Goal: Task Accomplishment & Management: Use online tool/utility

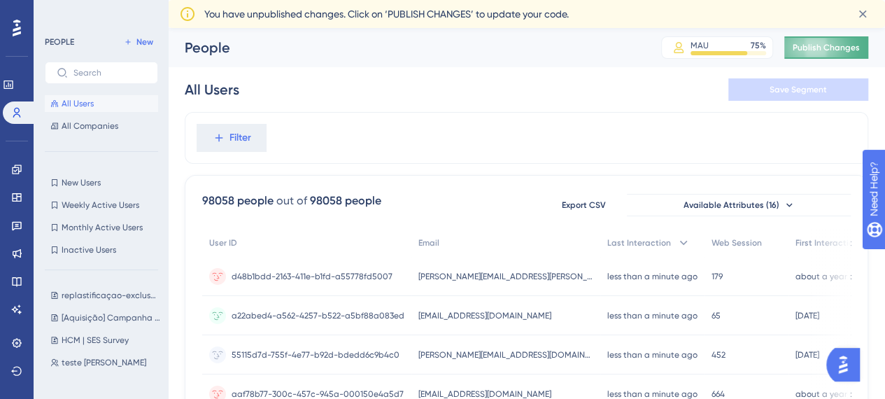
click at [812, 45] on span "Publish Changes" at bounding box center [826, 47] width 67 height 11
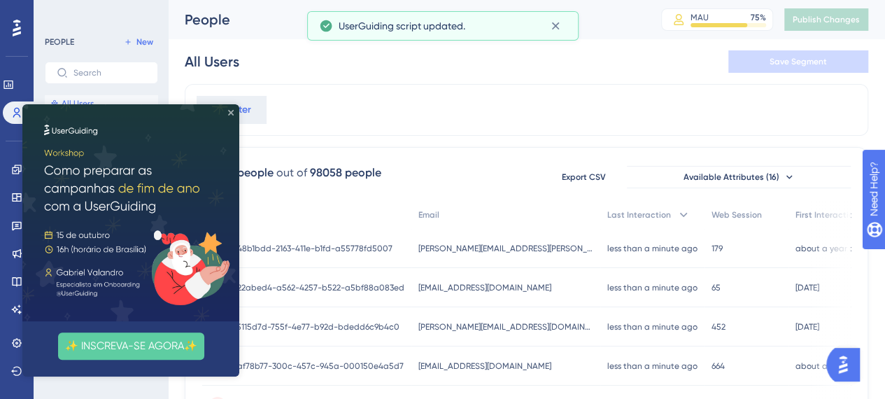
click at [231, 113] on icon "Close Preview" at bounding box center [231, 113] width 6 height 6
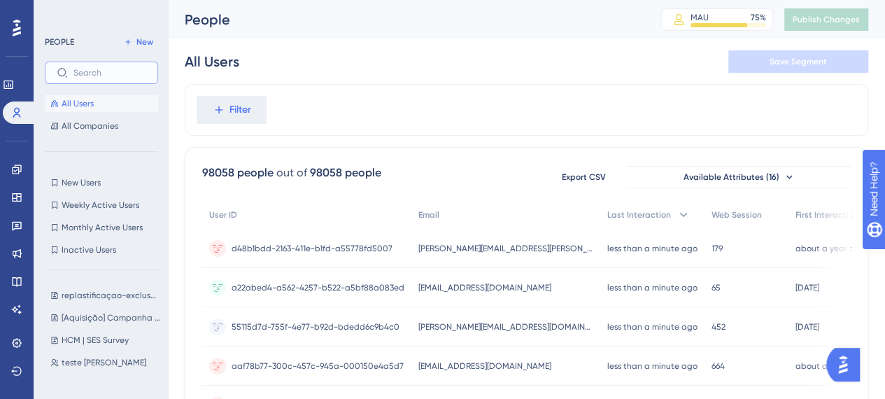
click at [97, 73] on input "text" at bounding box center [109, 73] width 73 height 10
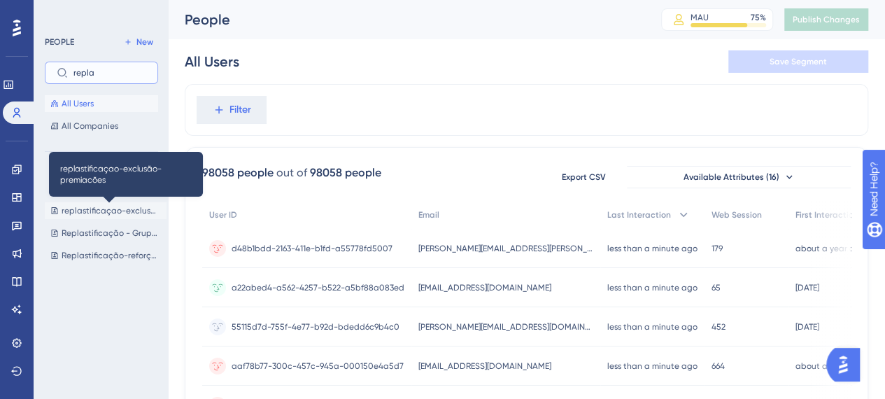
type input "repla"
click at [97, 211] on span "replastificaçao-exclusão-premiacões" at bounding box center [111, 210] width 99 height 11
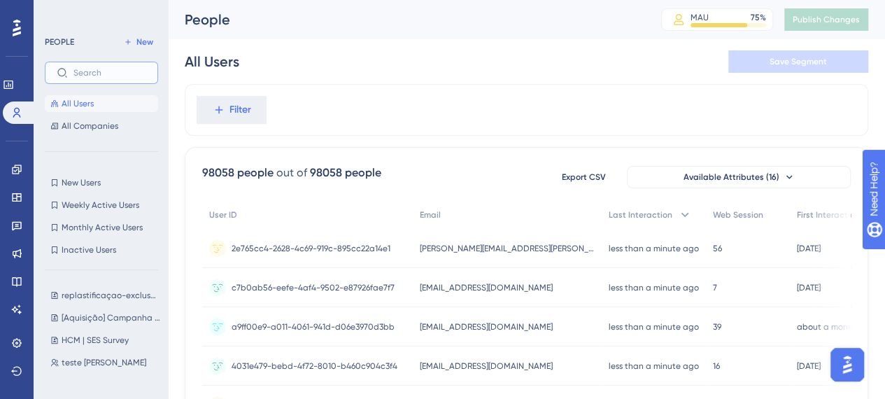
click at [108, 74] on input "text" at bounding box center [109, 73] width 73 height 10
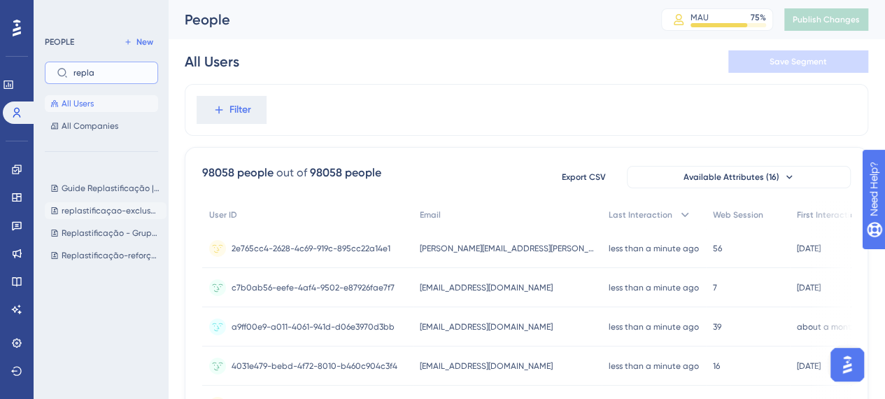
type input "repla"
click at [102, 216] on button "replastificaçao-exclusão-premiacões replastificaçao-exclusão-premiacões" at bounding box center [106, 210] width 122 height 17
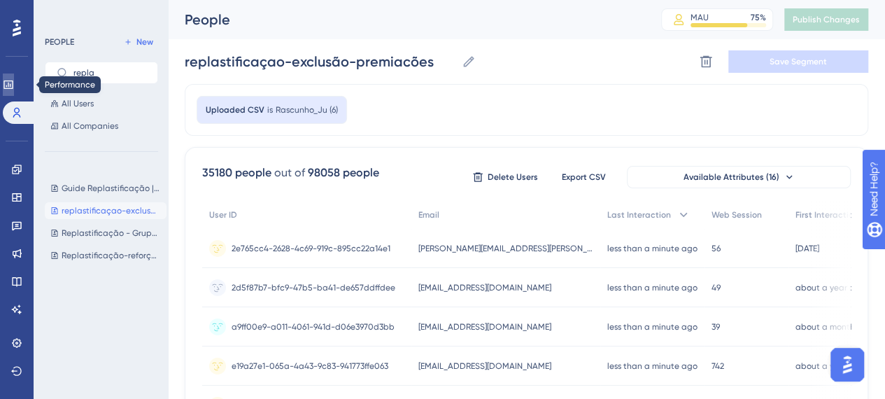
click at [14, 87] on icon at bounding box center [8, 84] width 11 height 11
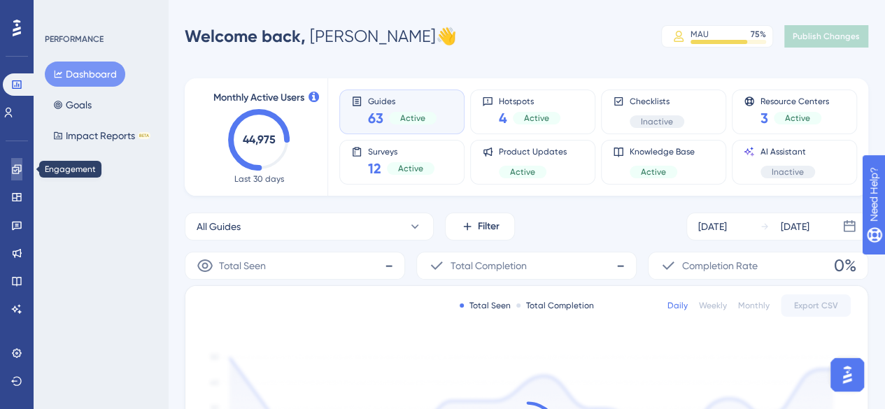
click at [20, 172] on icon at bounding box center [16, 169] width 11 height 11
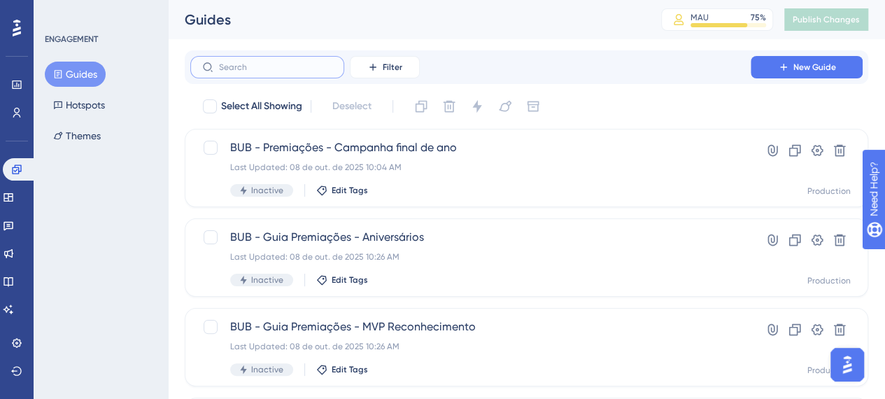
click at [248, 66] on input "text" at bounding box center [275, 67] width 113 height 10
click at [223, 73] on label at bounding box center [267, 67] width 154 height 22
click at [223, 72] on input "text" at bounding box center [275, 67] width 113 height 10
click at [235, 68] on input "text" at bounding box center [275, 67] width 113 height 10
paste input "[Aquisição] Cartões - Campanha Premiações"
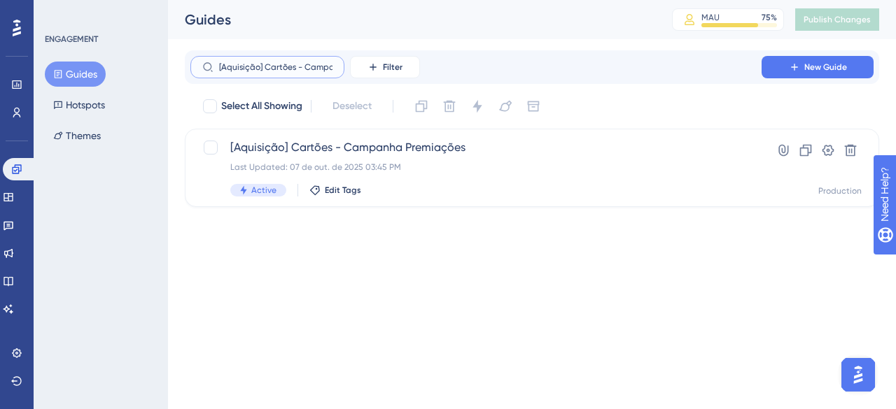
scroll to position [0, 61]
type input "[Aquisição] Cartões - Campanha Premiações"
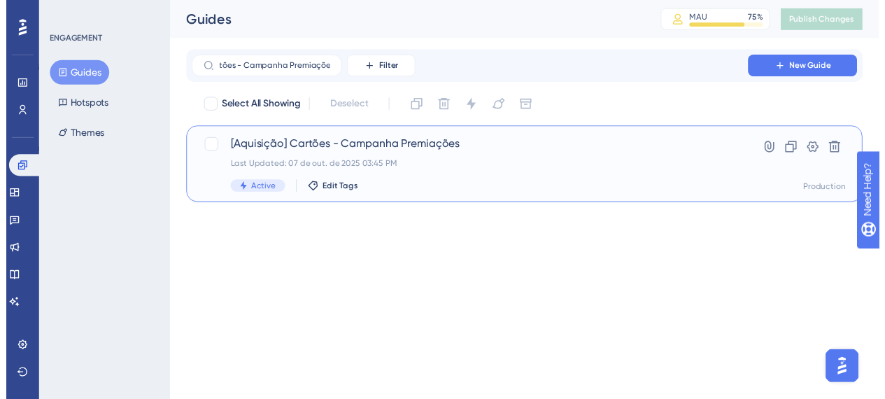
scroll to position [0, 0]
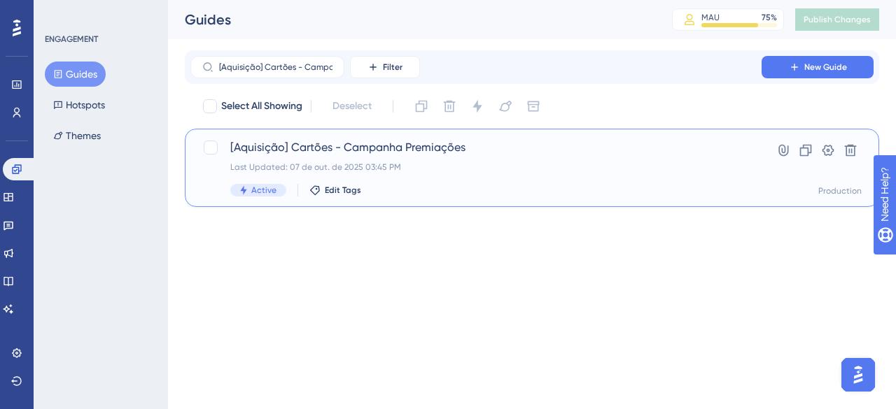
click at [412, 152] on span "[Aquisição] Cartões - Campanha Premiações" at bounding box center [475, 147] width 491 height 17
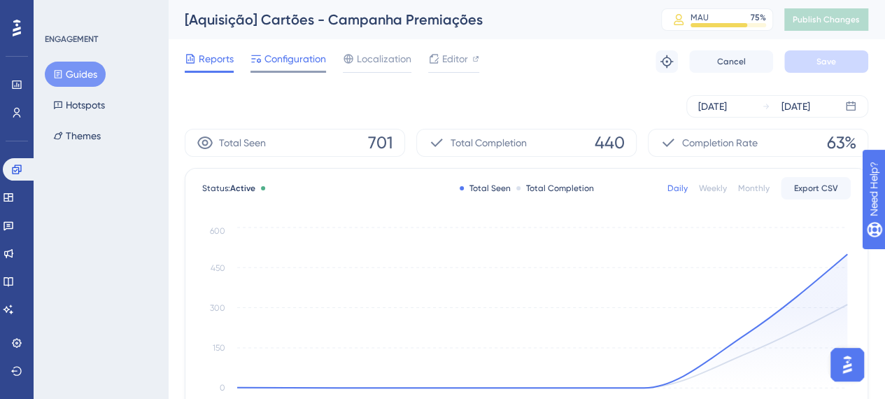
click at [297, 66] on span "Configuration" at bounding box center [296, 58] width 62 height 17
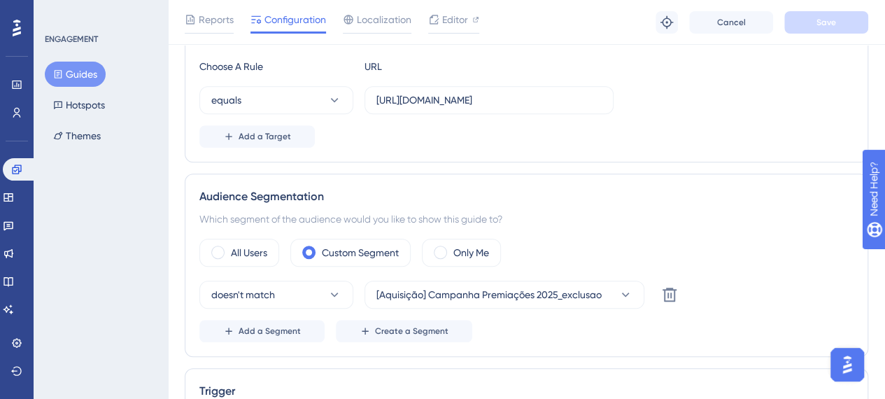
scroll to position [408, 0]
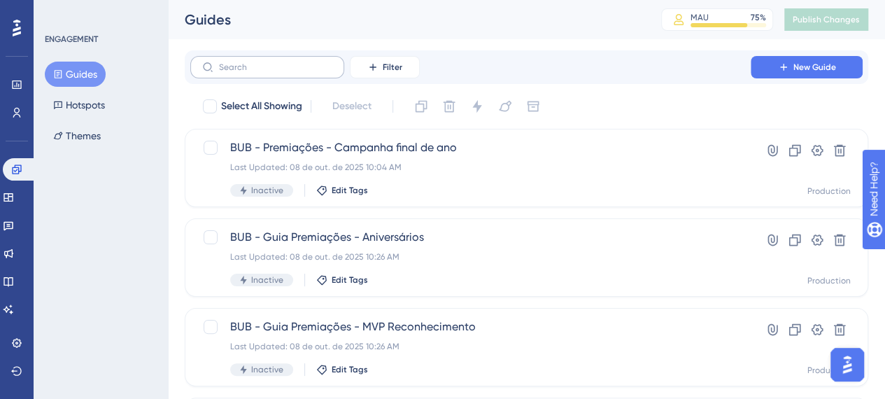
click at [248, 73] on label at bounding box center [267, 67] width 154 height 22
click at [248, 72] on input "text" at bounding box center [275, 67] width 113 height 10
type input "v"
paste input "[Aquisição] Home Premiações - Campanha Premiações"
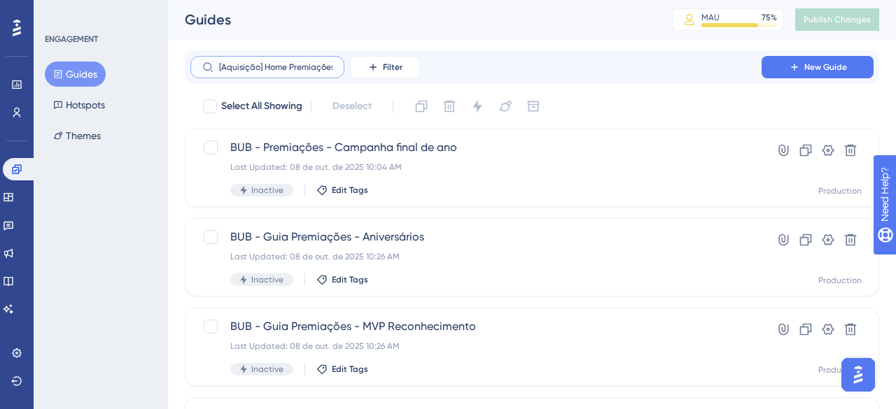
scroll to position [0, 99]
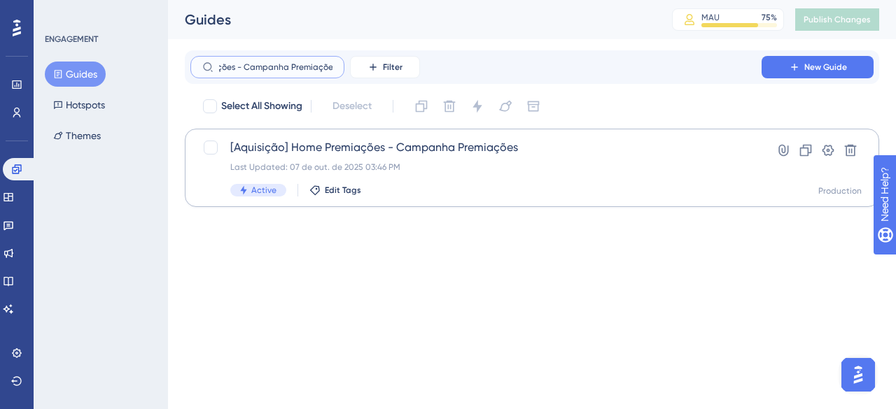
type input "[Aquisição] Home Premiações - Campanha Premiações"
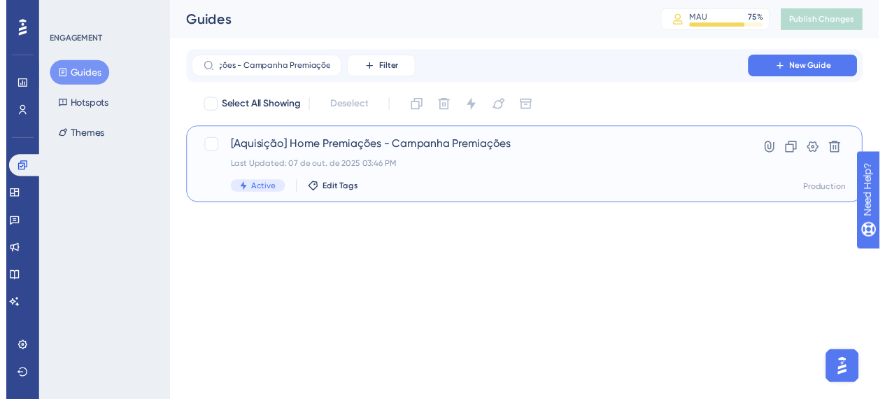
scroll to position [0, 0]
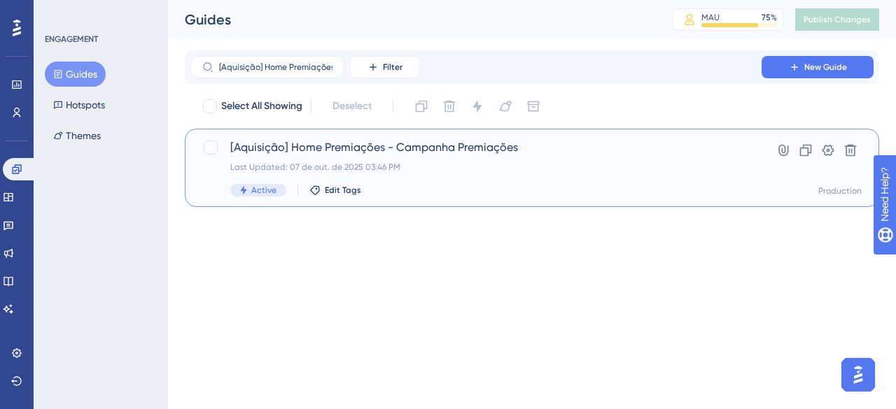
click at [457, 171] on div "Last Updated: 07 de out. de 2025 03:46 PM" at bounding box center [475, 167] width 491 height 11
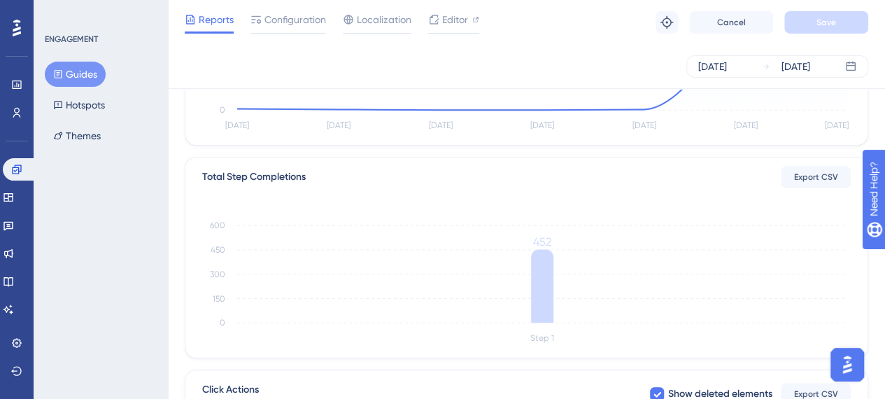
scroll to position [197, 0]
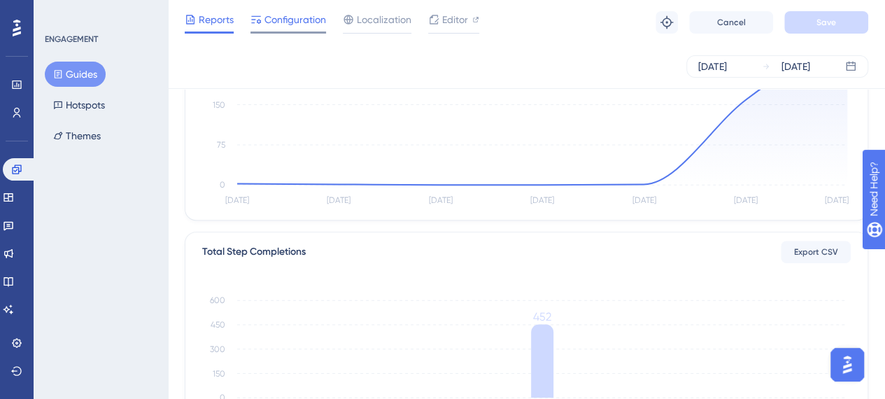
click at [277, 30] on div "Configuration" at bounding box center [289, 22] width 76 height 22
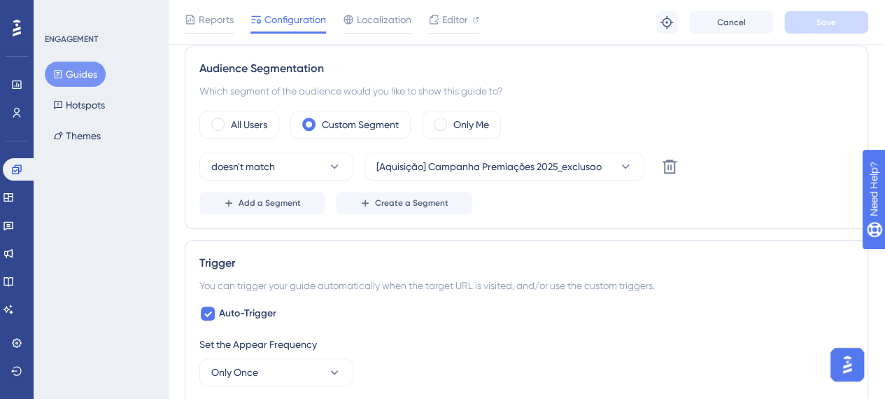
scroll to position [498, 0]
click at [18, 162] on link at bounding box center [20, 169] width 34 height 22
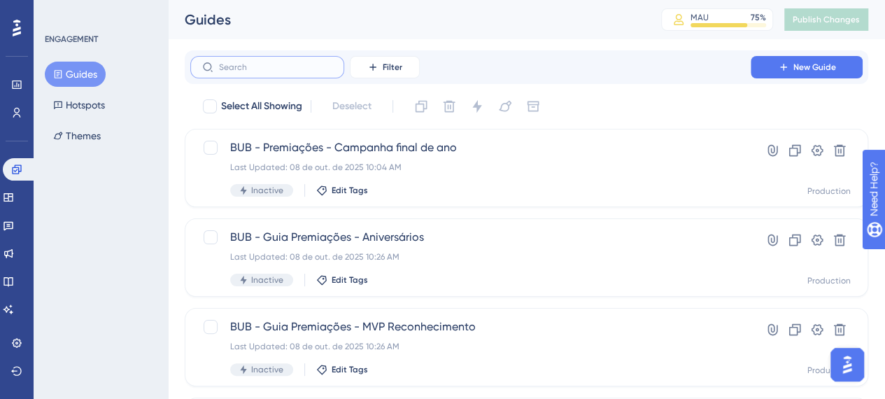
click at [285, 66] on input "text" at bounding box center [275, 67] width 113 height 10
paste input "[Aquisição] Adicionar crédito - Campanha Premiações"
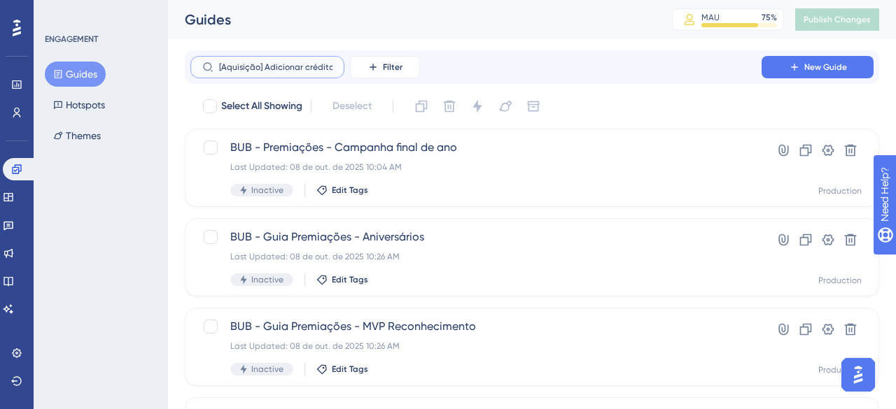
scroll to position [0, 96]
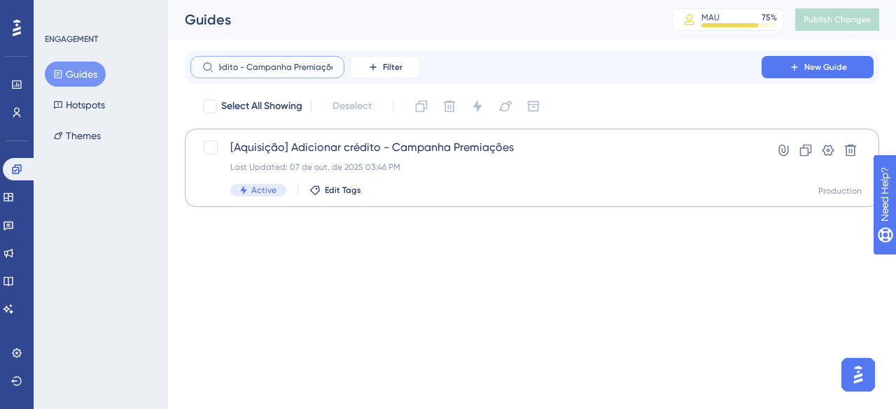
type input "[Aquisição] Adicionar crédito - Campanha Premiações"
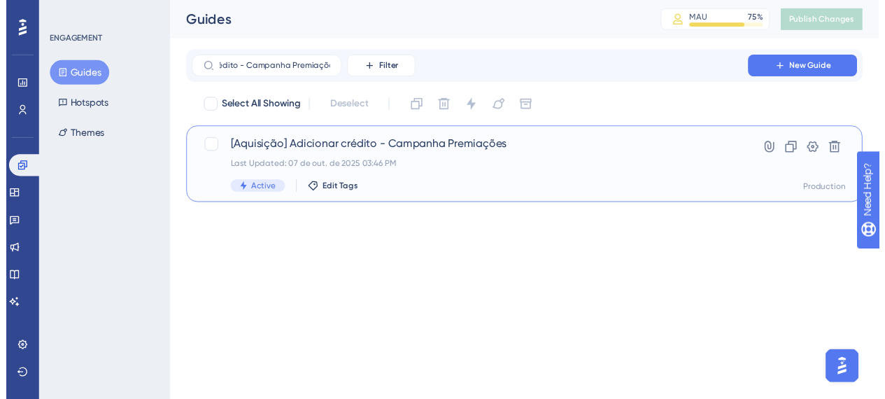
scroll to position [0, 0]
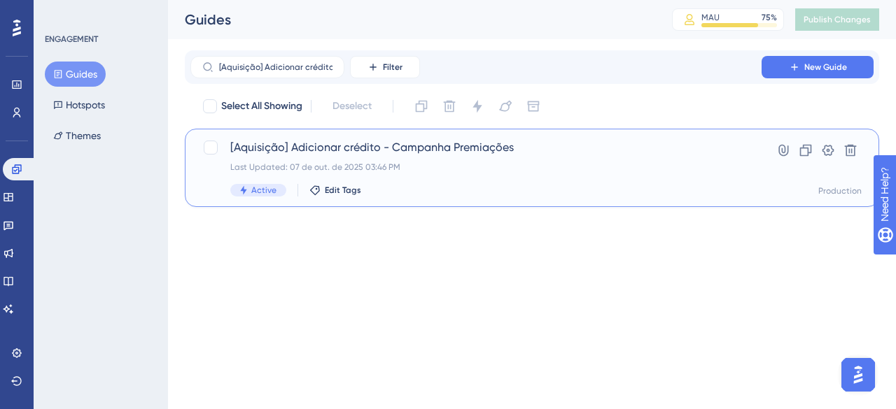
click at [462, 156] on div "[Aquisição] Adicionar crédito - Campanha Premiações Last Updated: 07 de out. de…" at bounding box center [475, 167] width 491 height 57
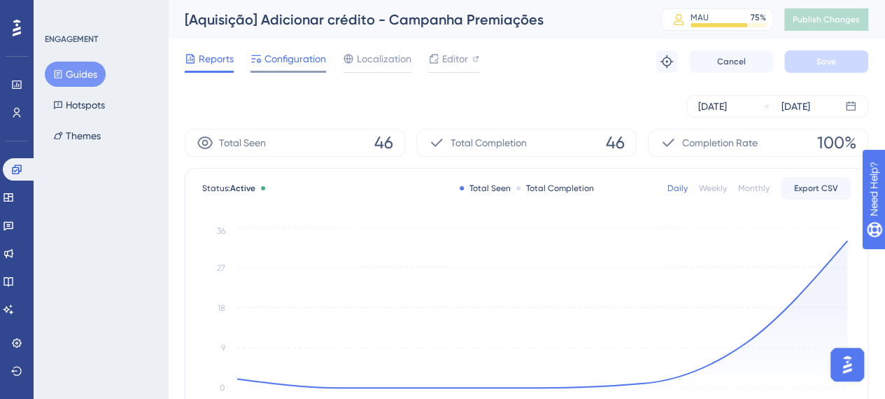
click at [318, 61] on span "Configuration" at bounding box center [296, 58] width 62 height 17
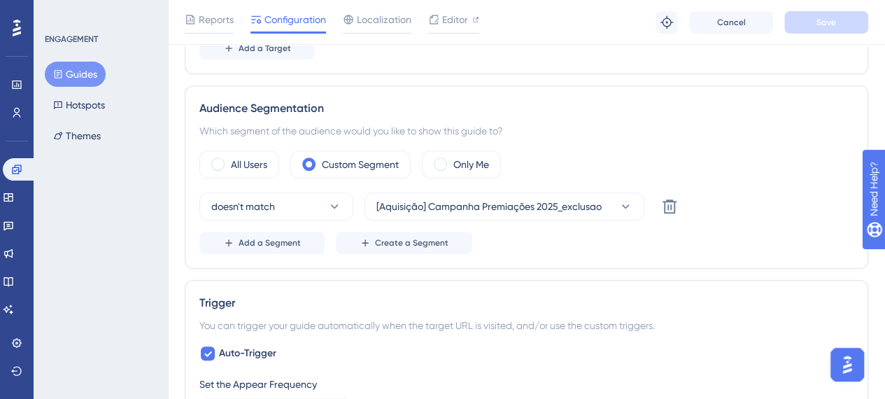
scroll to position [458, 0]
